Goal: Information Seeking & Learning: Learn about a topic

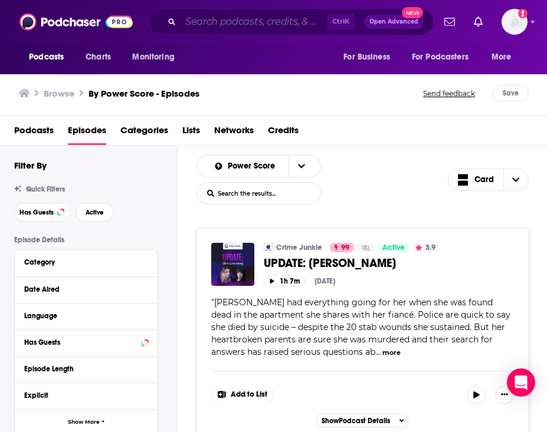
click at [223, 19] on input "Search podcasts, credits, & more..." at bounding box center [254, 21] width 146 height 19
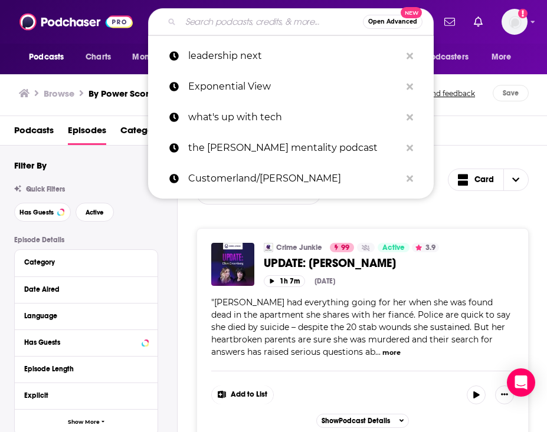
paste input "Almost Adulting with [PERSON_NAME]"
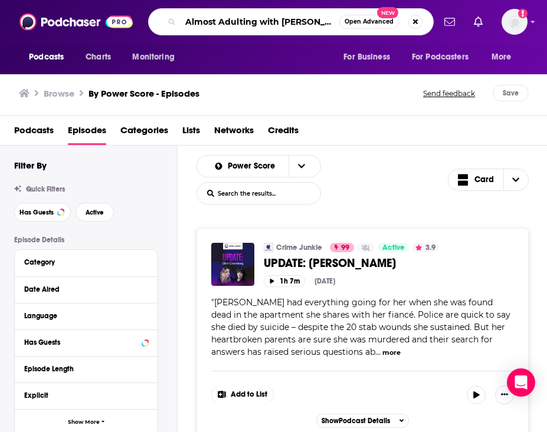
scroll to position [0, 18]
type input "Almost Adulting with [PERSON_NAME]"
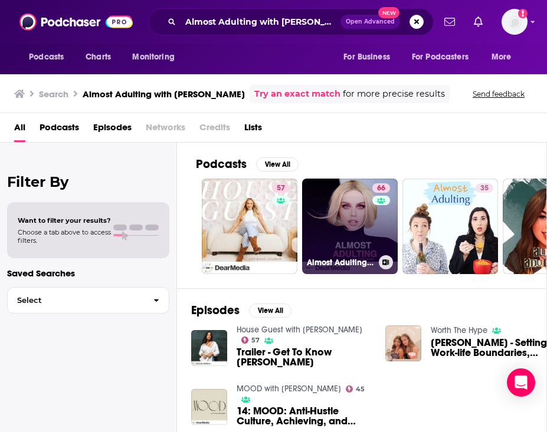
click at [357, 245] on link "66 Almost Adulting with [PERSON_NAME]" at bounding box center [350, 227] width 96 height 96
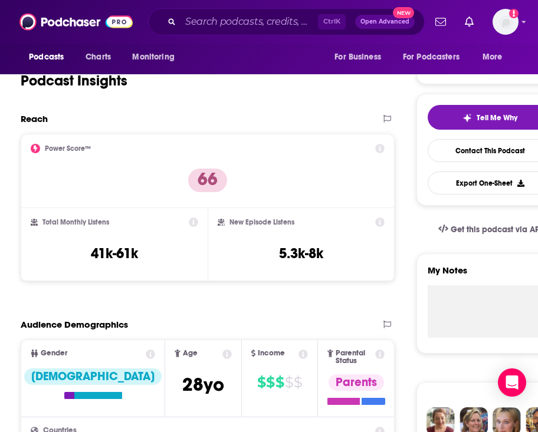
scroll to position [236, 0]
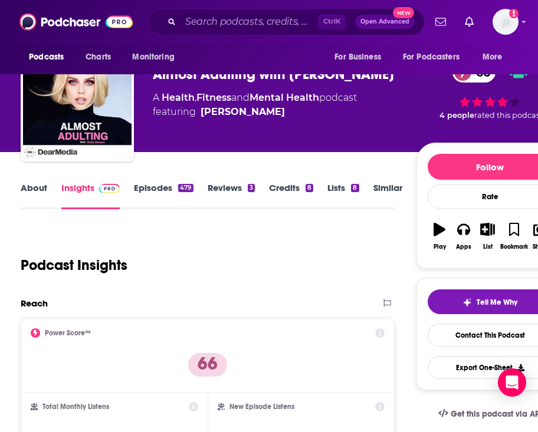
scroll to position [0, 0]
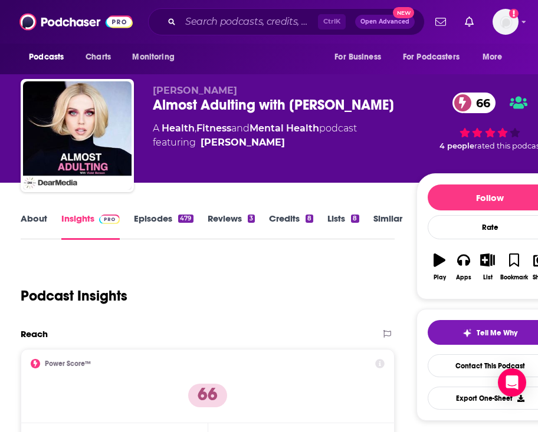
click at [42, 224] on link "About" at bounding box center [34, 226] width 27 height 27
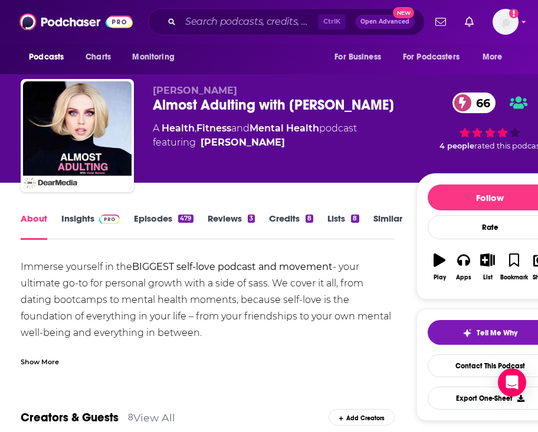
click at [167, 218] on link "Episodes 479" at bounding box center [163, 226] width 59 height 27
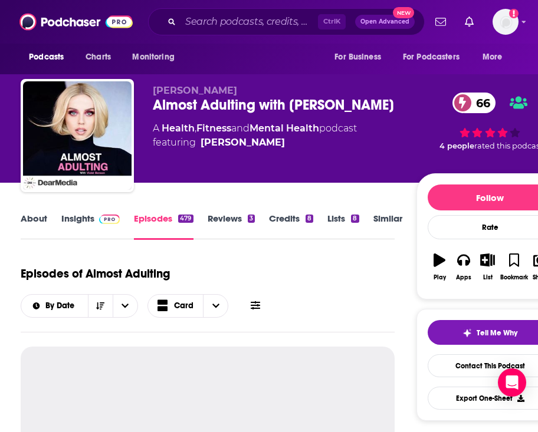
click at [102, 222] on img at bounding box center [109, 219] width 21 height 9
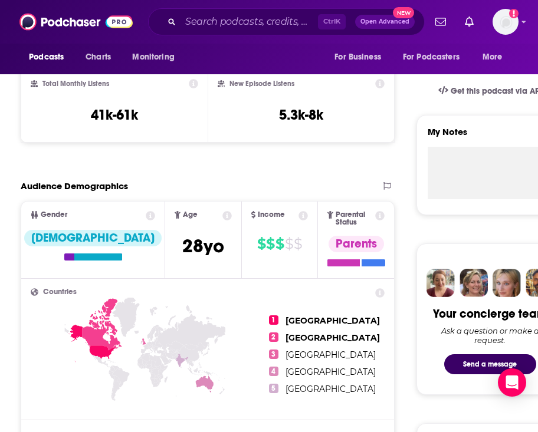
scroll to position [295, 0]
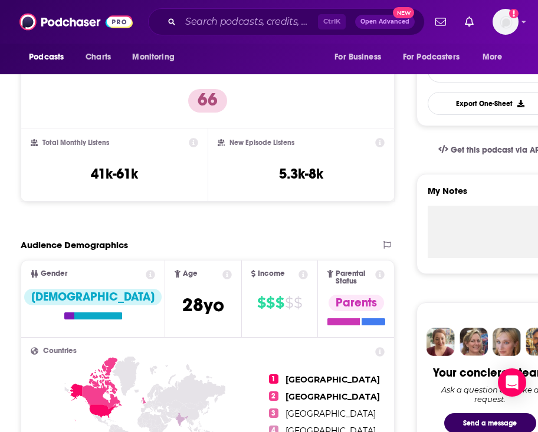
click at [222, 270] on icon at bounding box center [226, 274] width 9 height 9
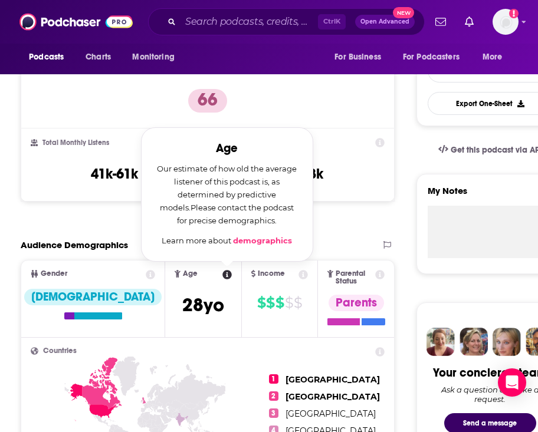
scroll to position [236, 0]
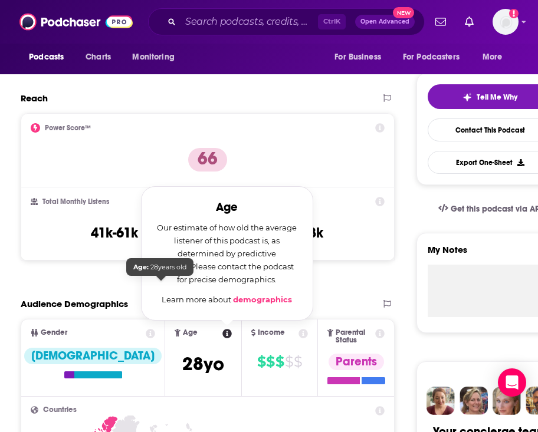
click at [182, 328] on span "[DEMOGRAPHIC_DATA]" at bounding box center [203, 364] width 42 height 23
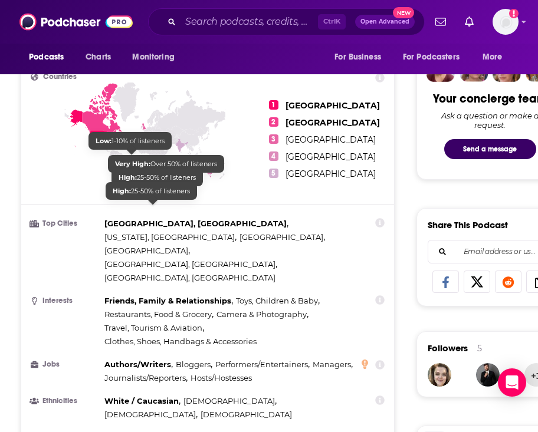
scroll to position [590, 0]
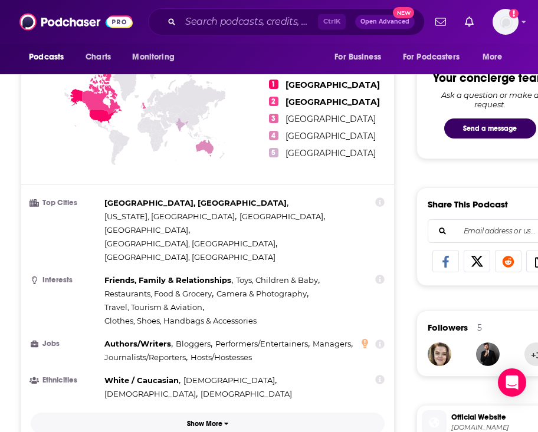
click at [224, 328] on icon "button" at bounding box center [226, 424] width 5 height 7
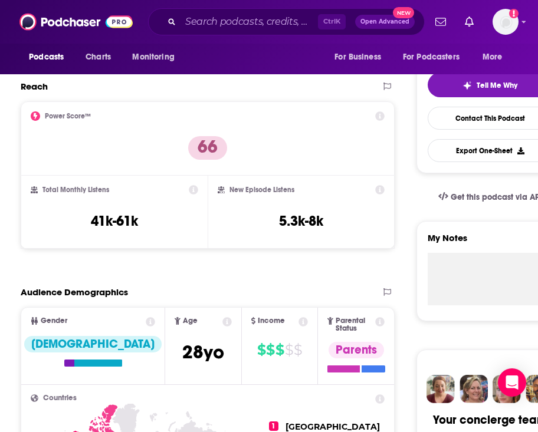
scroll to position [236, 0]
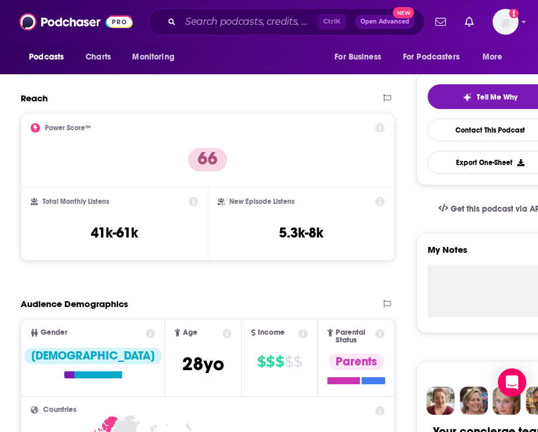
click at [169, 299] on div "Audience Demographics" at bounding box center [196, 304] width 350 height 11
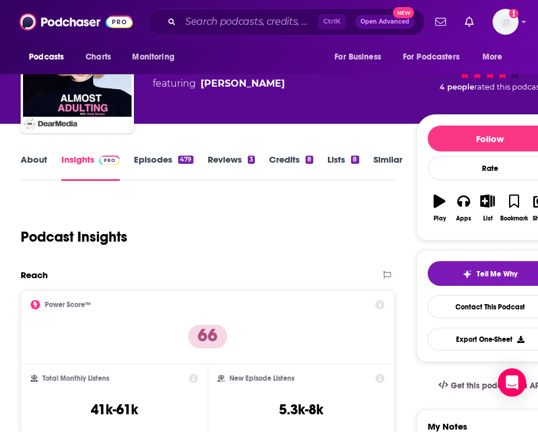
click at [170, 160] on link "Episodes 479" at bounding box center [163, 167] width 59 height 27
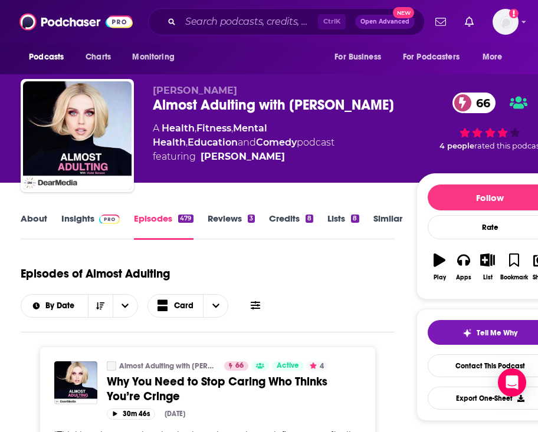
click at [41, 221] on link "About" at bounding box center [34, 226] width 27 height 27
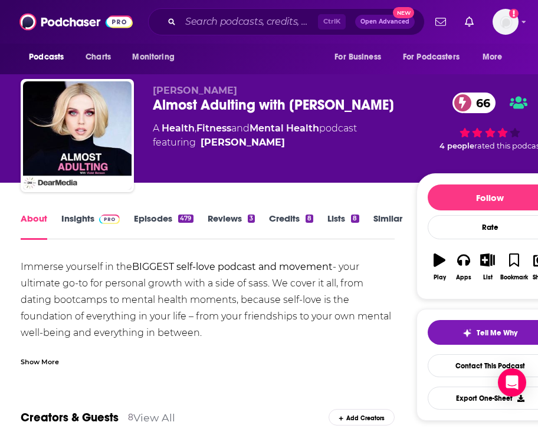
scroll to position [177, 0]
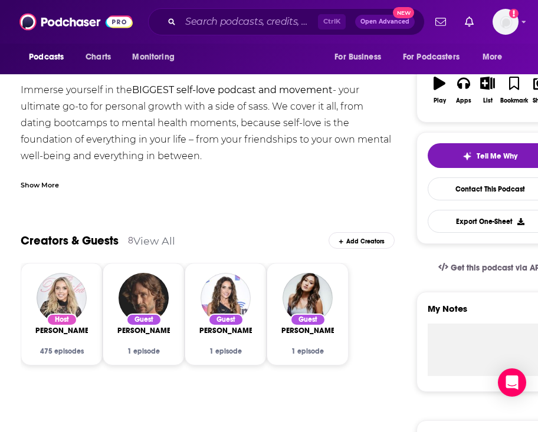
click at [264, 172] on div "Show More" at bounding box center [208, 181] width 374 height 20
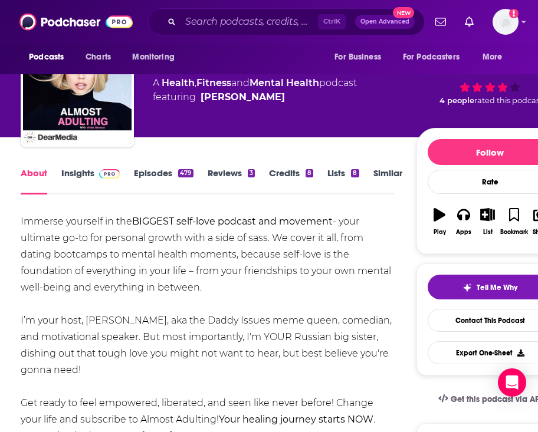
scroll to position [0, 0]
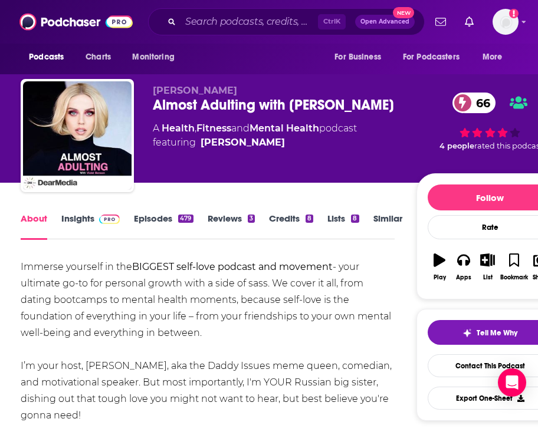
click at [72, 221] on link "Insights" at bounding box center [90, 226] width 58 height 27
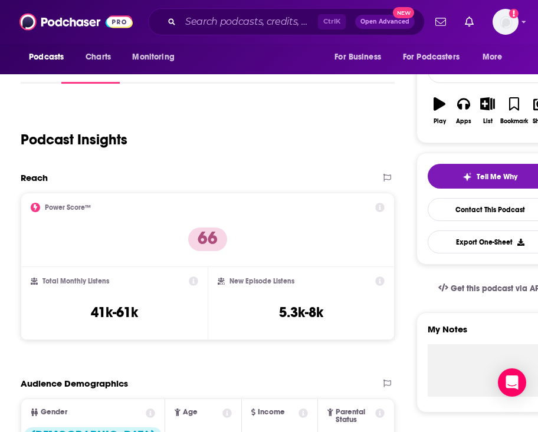
scroll to position [236, 0]
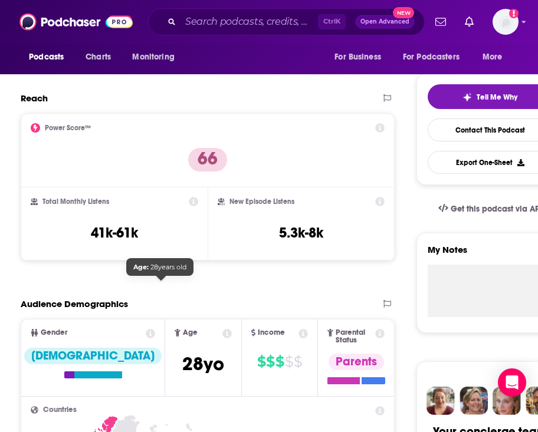
click at [182, 328] on span "[DEMOGRAPHIC_DATA]" at bounding box center [203, 364] width 42 height 23
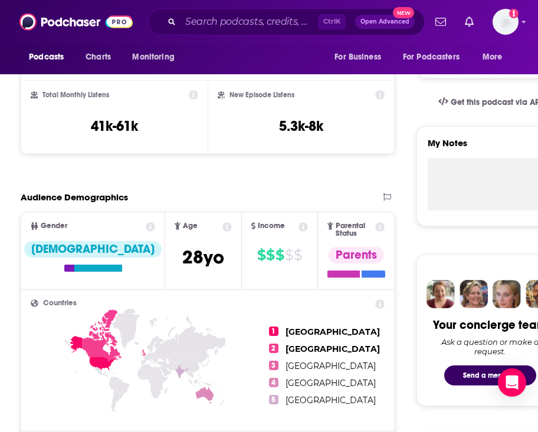
scroll to position [472, 0]
